Goal: Browse casually: Explore the website without a specific task or goal

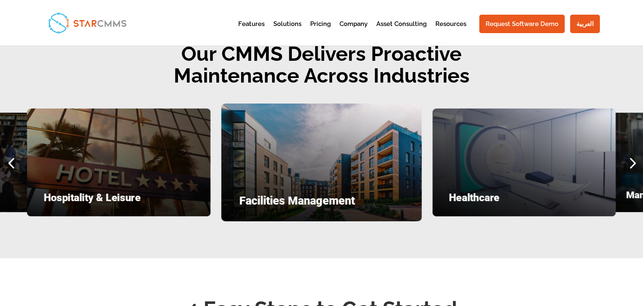
scroll to position [1063, 0]
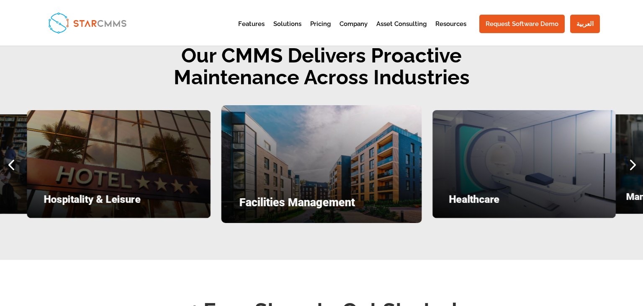
click at [8, 167] on div "Previous slide" at bounding box center [11, 164] width 22 height 22
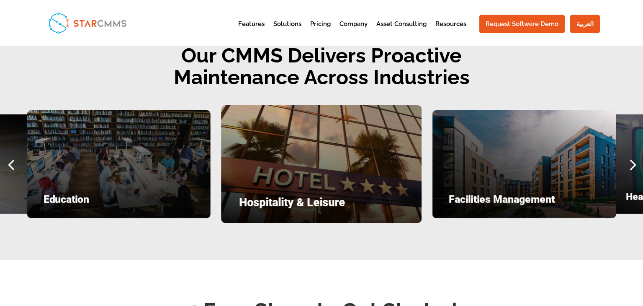
click at [8, 167] on div "Previous slide" at bounding box center [11, 164] width 22 height 22
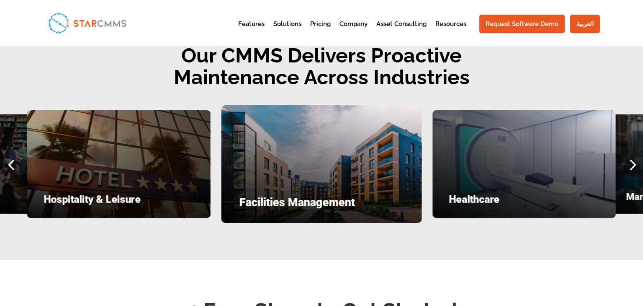
click at [631, 160] on div "Next slide" at bounding box center [632, 164] width 22 height 22
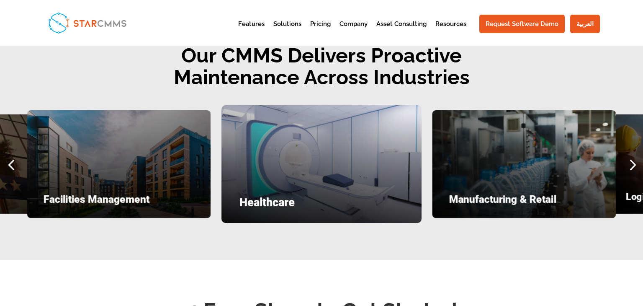
click at [631, 160] on div "Next slide" at bounding box center [632, 164] width 22 height 22
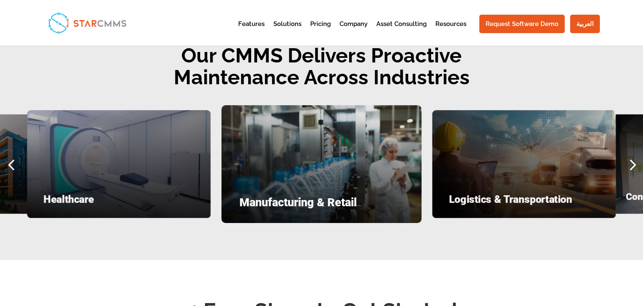
click at [9, 170] on div "Previous slide" at bounding box center [11, 164] width 22 height 22
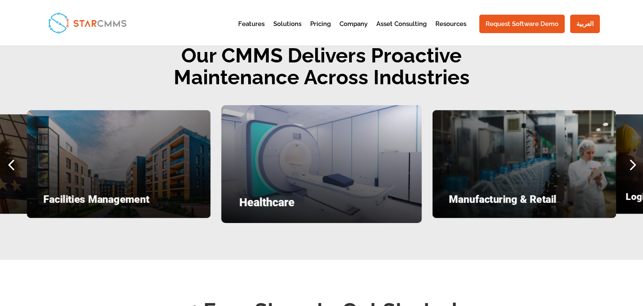
click at [9, 170] on div "Previous slide" at bounding box center [11, 164] width 22 height 22
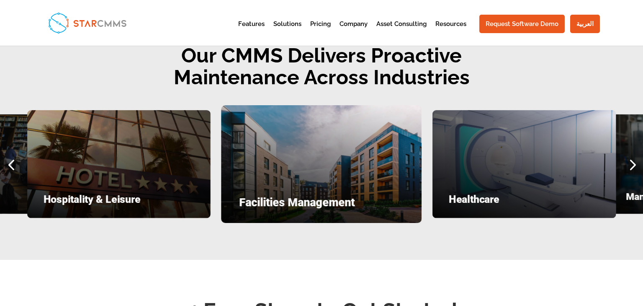
click at [9, 170] on div "Previous slide" at bounding box center [11, 164] width 22 height 22
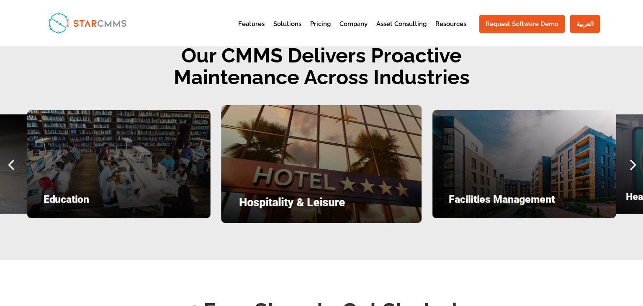
click at [9, 170] on div "Previous slide" at bounding box center [11, 164] width 22 height 22
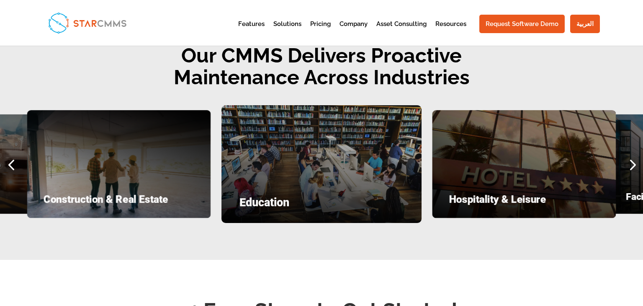
click at [9, 170] on div "Previous slide" at bounding box center [11, 164] width 22 height 22
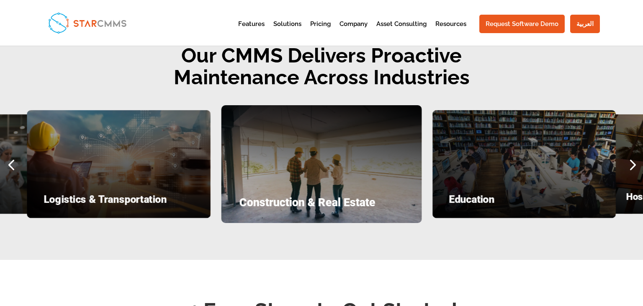
click at [9, 170] on div "Previous slide" at bounding box center [11, 164] width 22 height 22
